Goal: Find specific page/section

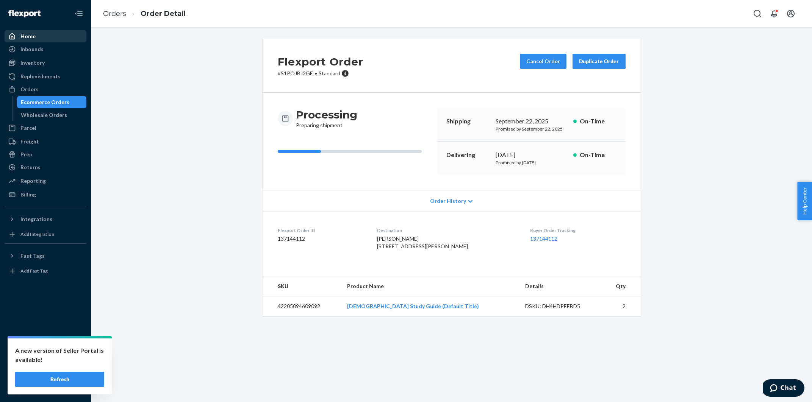
click at [47, 40] on div "Home" at bounding box center [45, 36] width 80 height 11
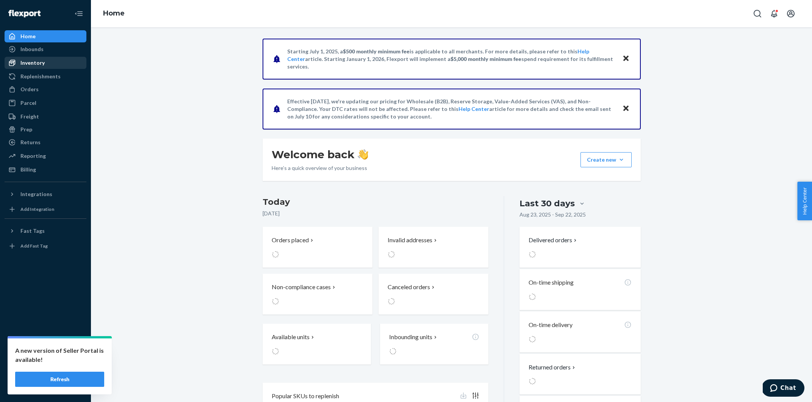
click at [41, 61] on div "Inventory" at bounding box center [32, 63] width 24 height 8
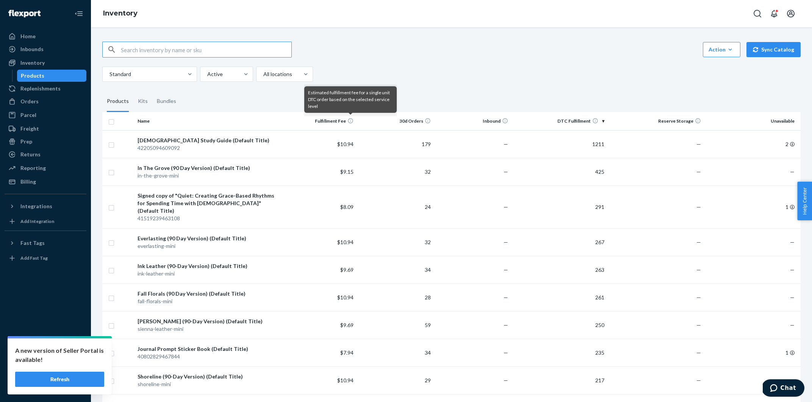
click at [62, 380] on button "Refresh" at bounding box center [59, 379] width 89 height 15
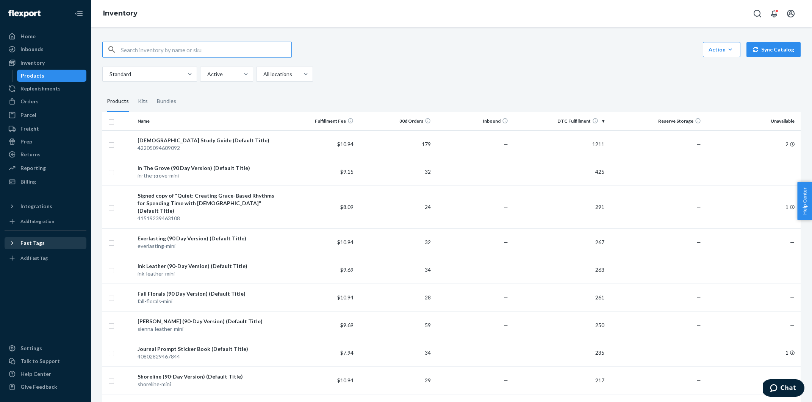
click at [31, 247] on div "Fast Tags" at bounding box center [45, 243] width 80 height 11
click at [31, 255] on div "Shopify Fast Tags" at bounding box center [42, 256] width 44 height 8
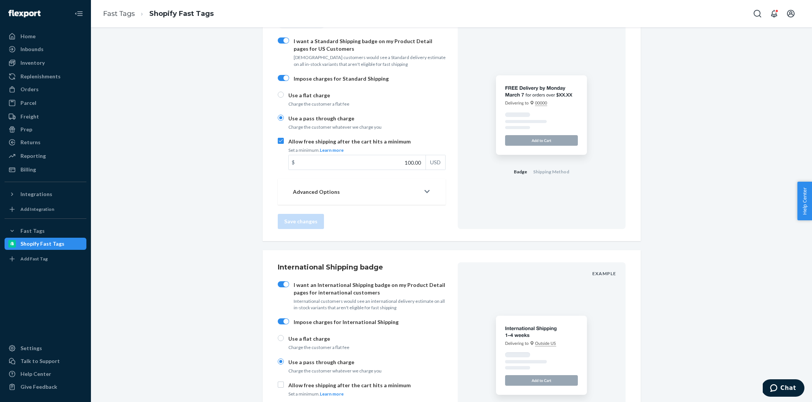
scroll to position [485, 0]
